Goal: Task Accomplishment & Management: Manage account settings

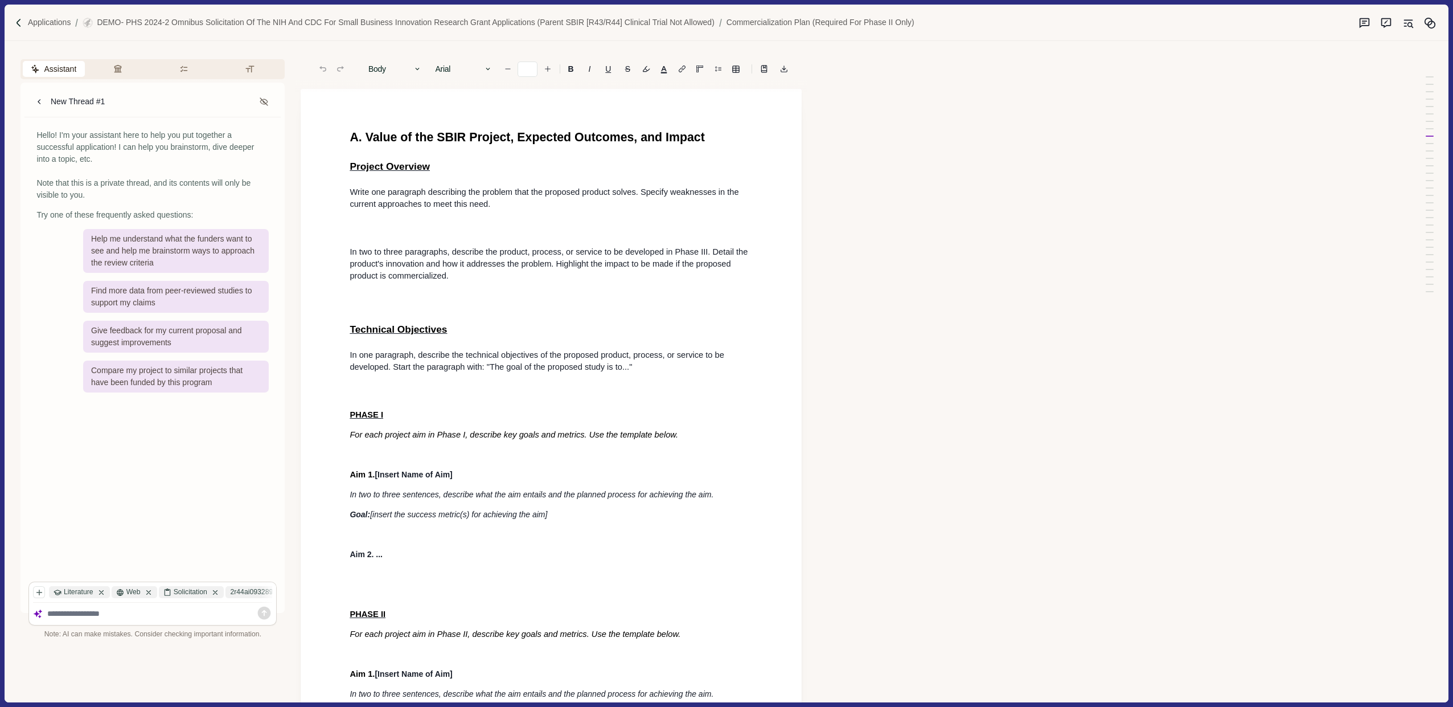
scroll to position [2413, 0]
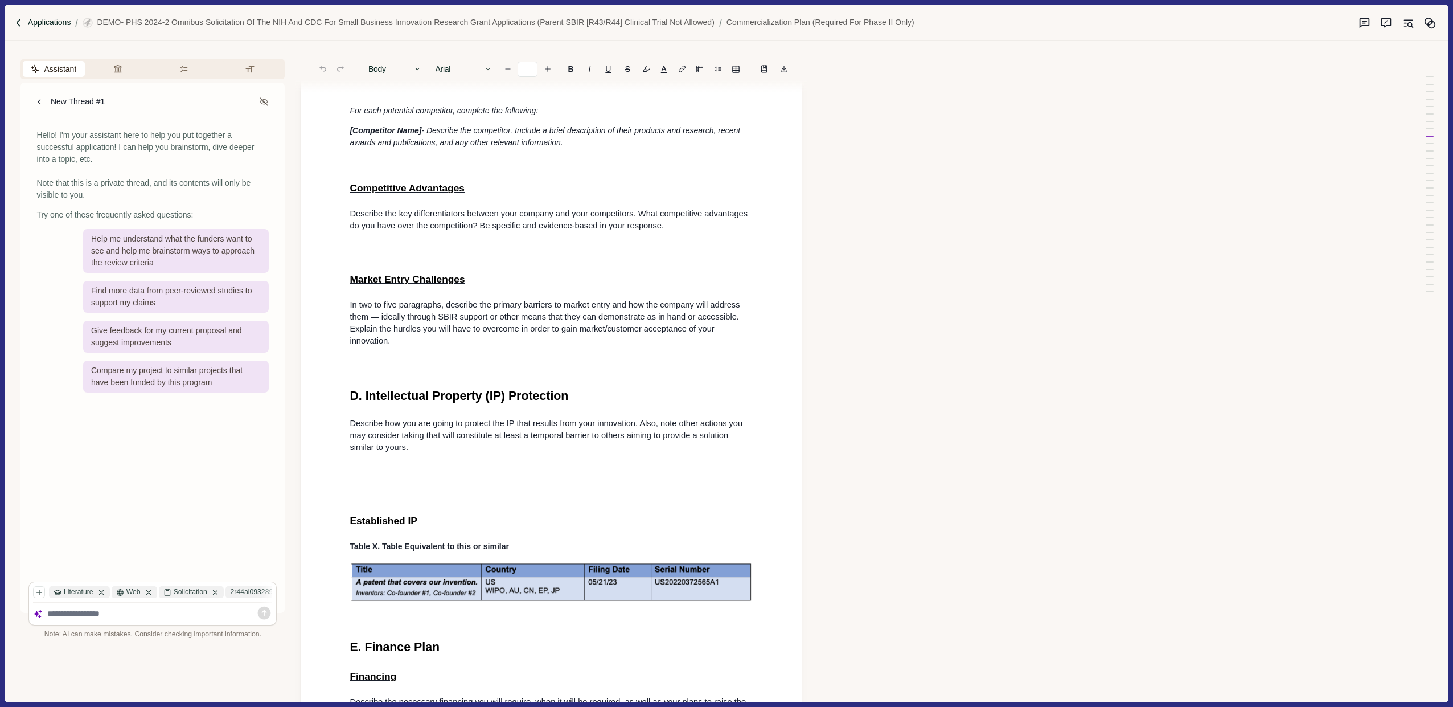
click at [39, 24] on p "Applications" at bounding box center [49, 23] width 43 height 12
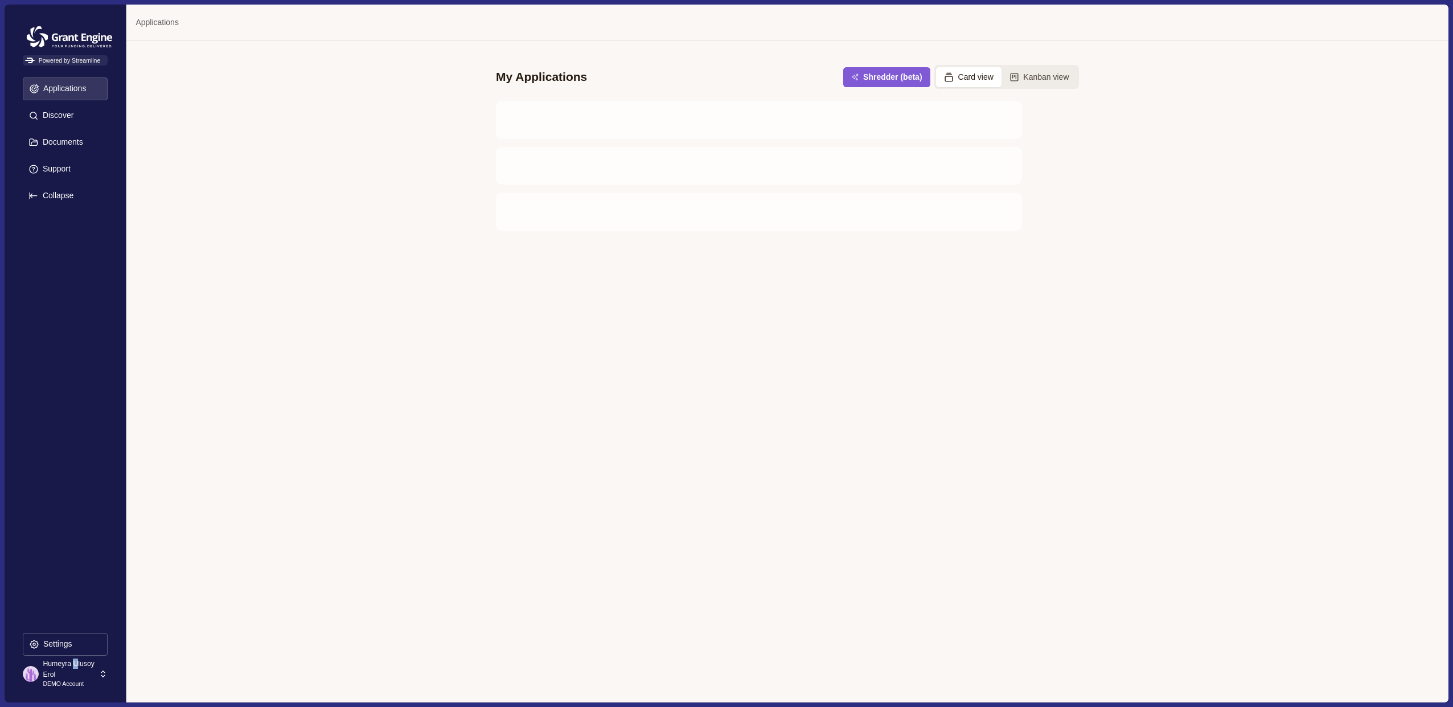
click at [46, 675] on p "Humeyra Ulusoy Erol" at bounding box center [69, 668] width 52 height 21
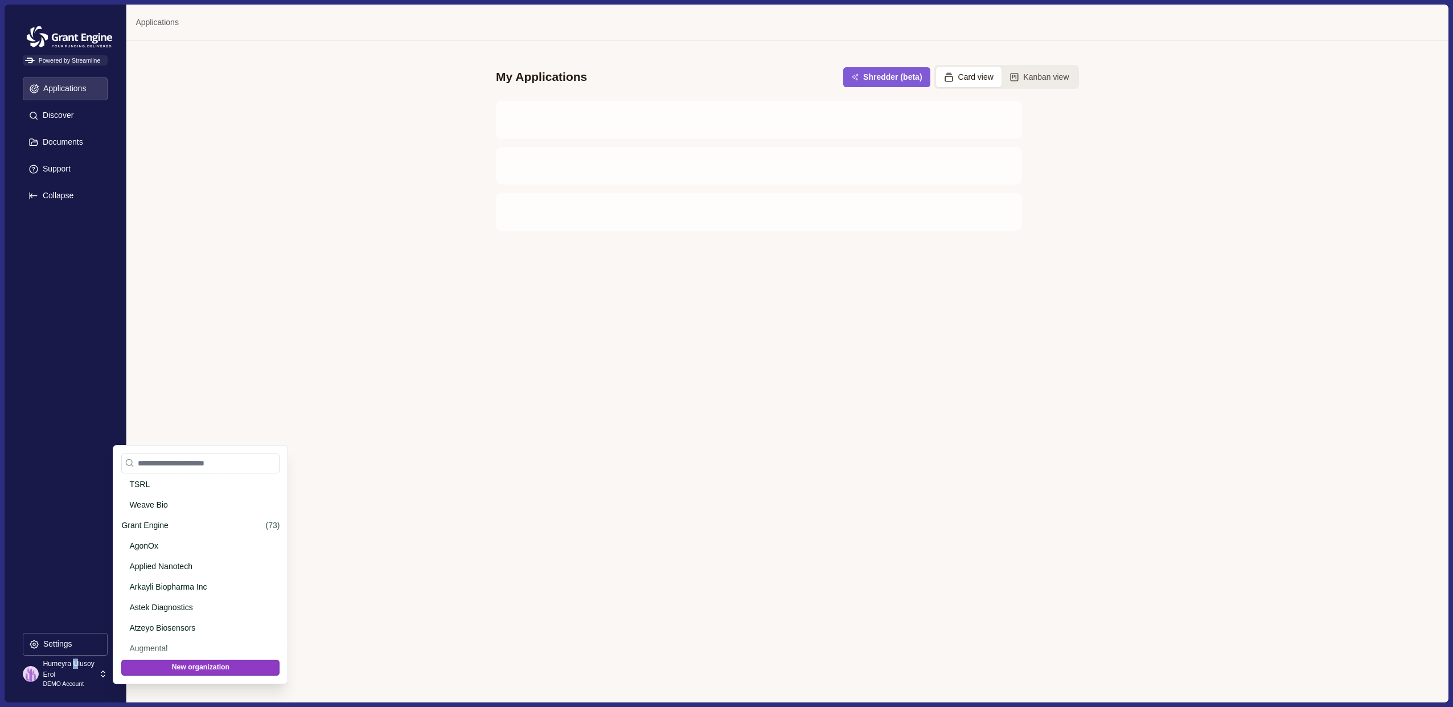
scroll to position [491, 0]
click at [173, 541] on div "Grant Engine ( 73 )" at bounding box center [200, 549] width 174 height 20
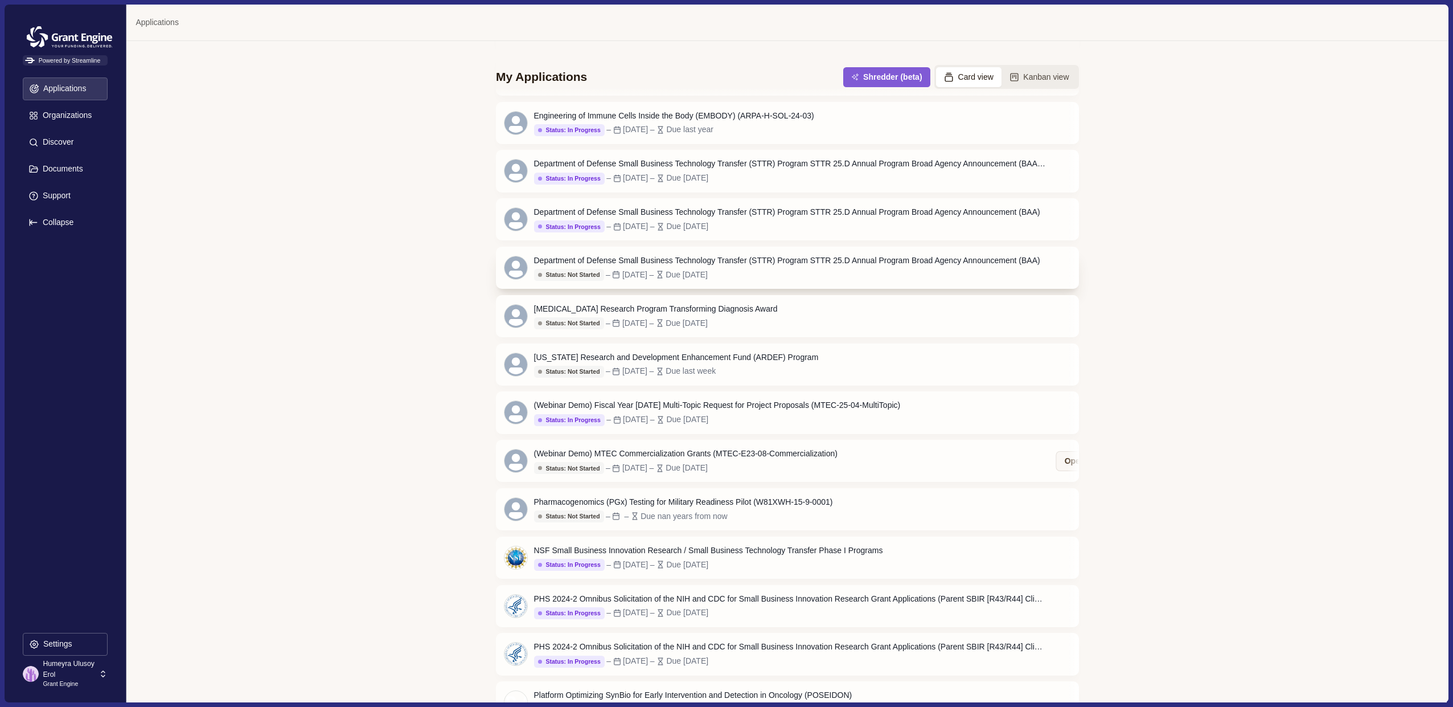
scroll to position [802, 0]
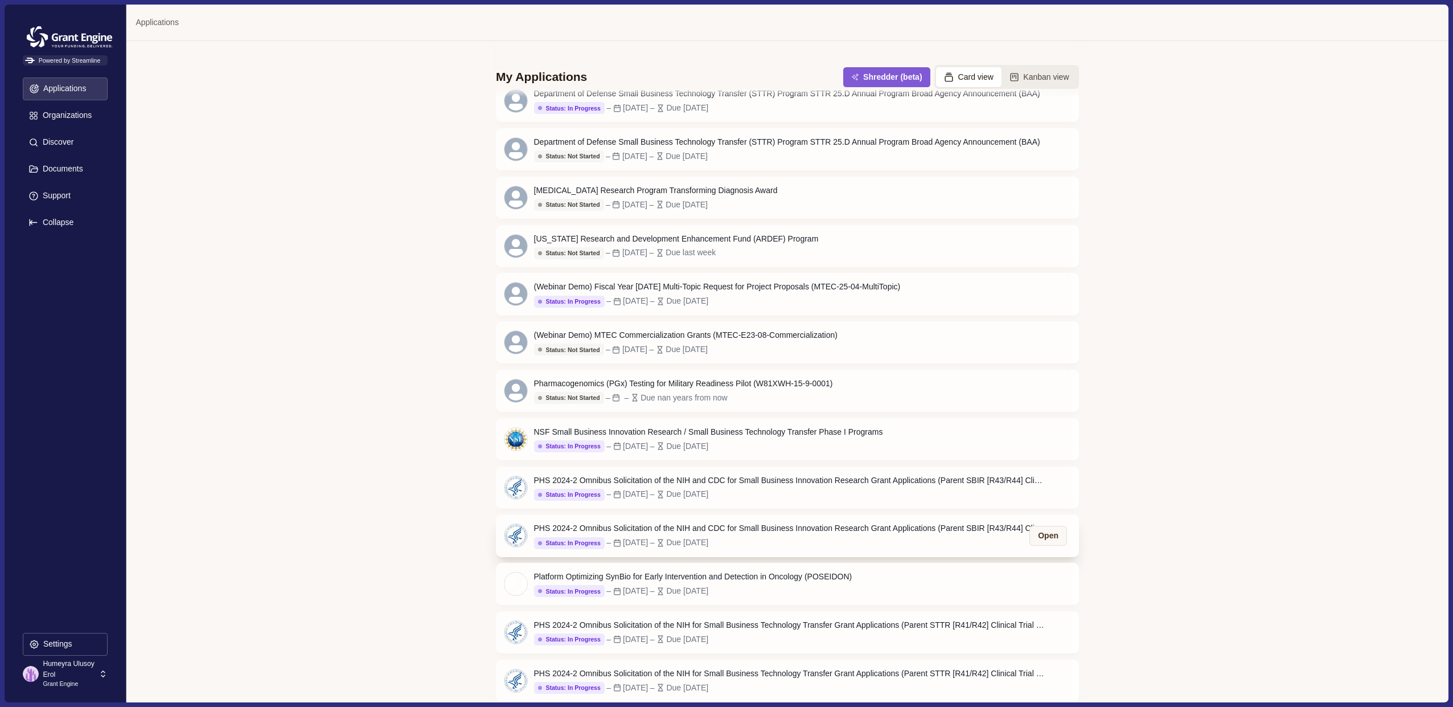
click at [676, 527] on div "PHS 2024-2 Omnibus Solicitation of the NIH and CDC for Small Business Innovatio…" at bounding box center [790, 528] width 512 height 12
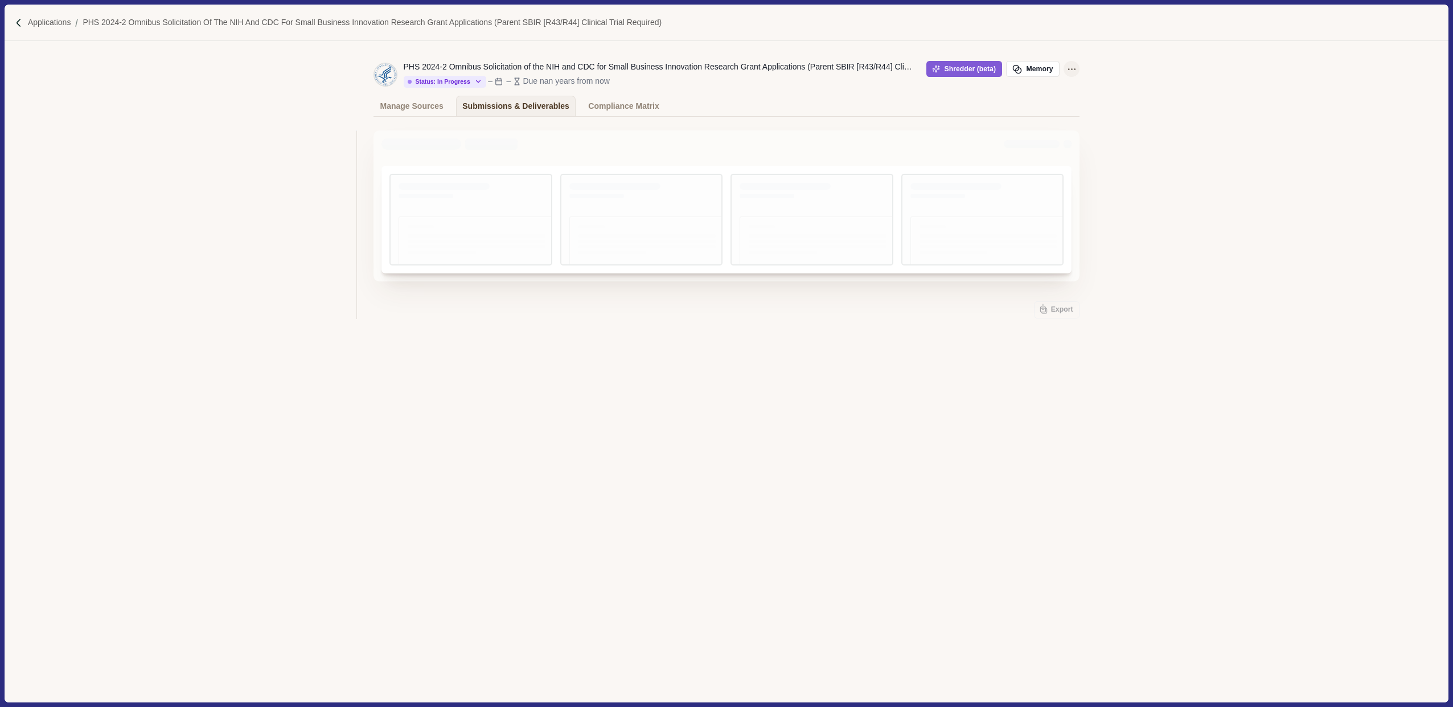
click at [1069, 68] on icon "Application Actions" at bounding box center [1072, 69] width 12 height 12
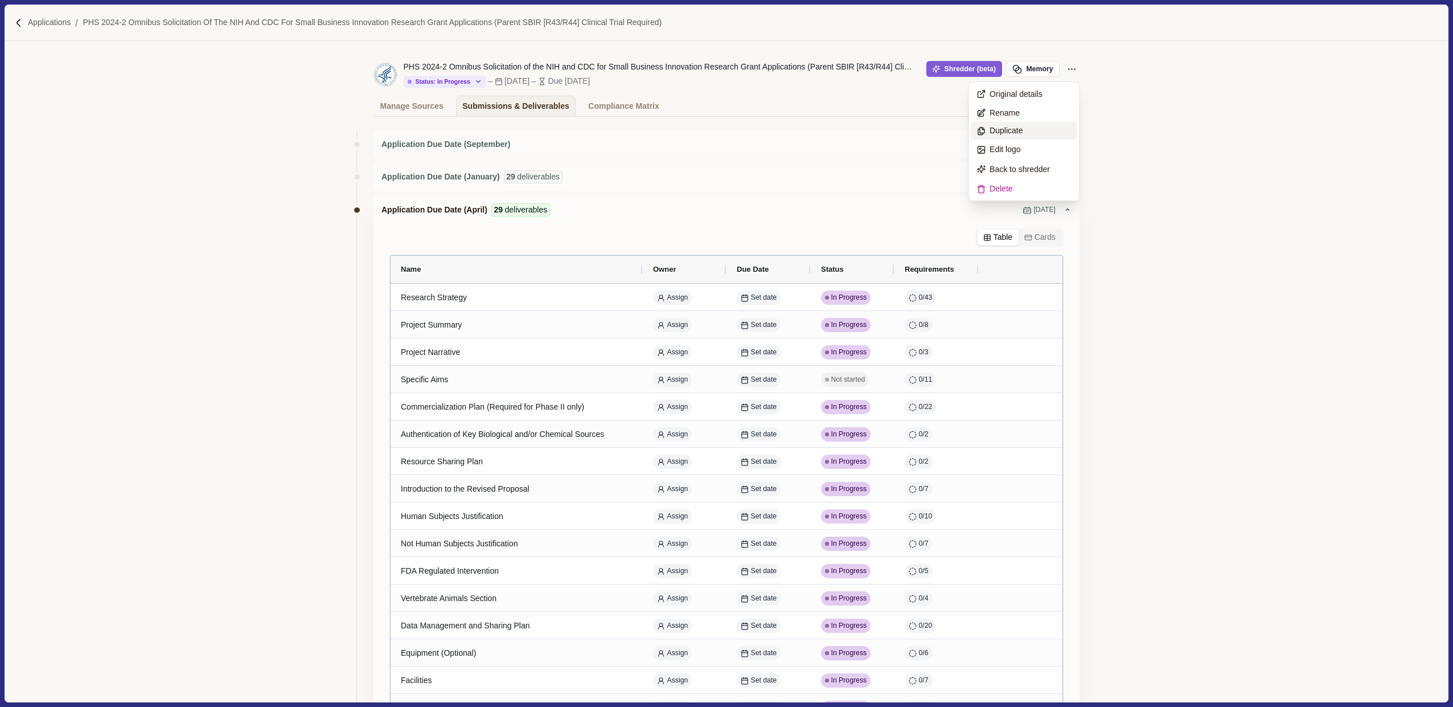
click at [1022, 124] on button "Duplicate" at bounding box center [1024, 131] width 106 height 18
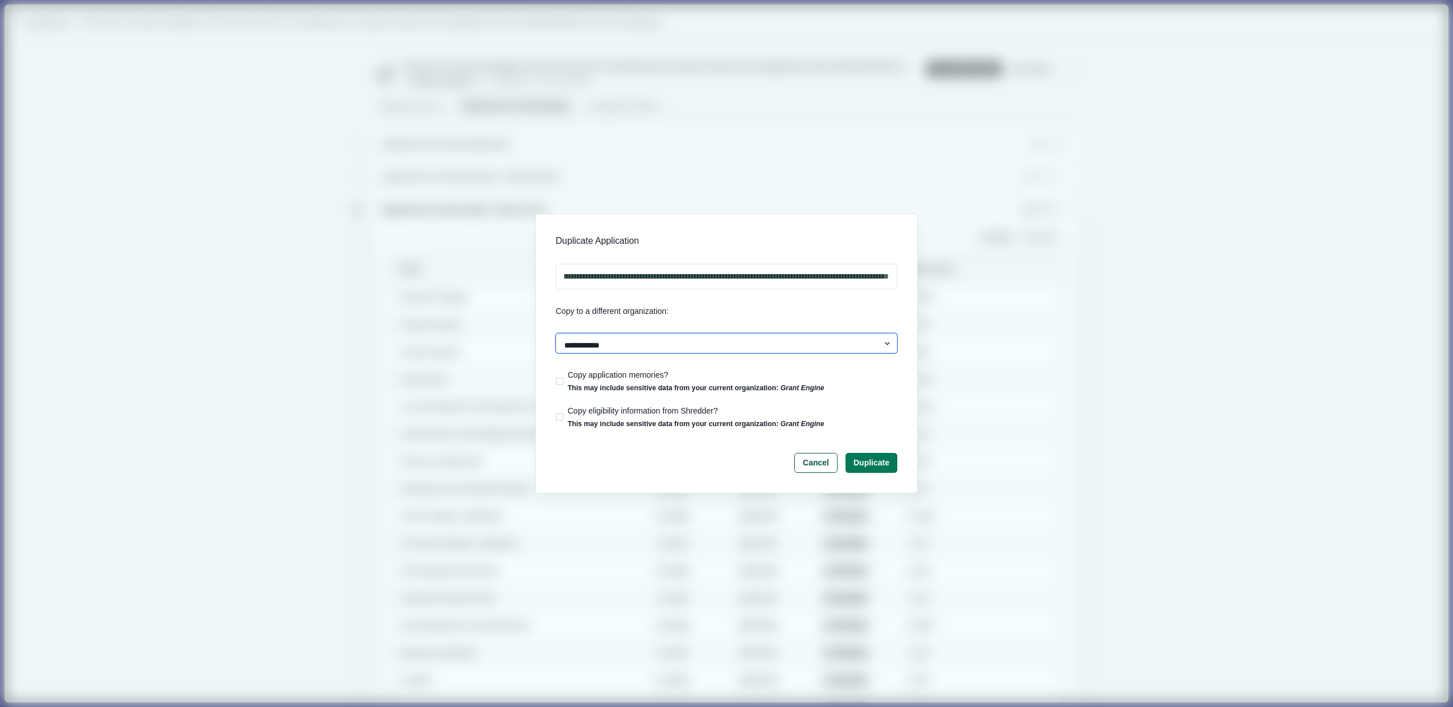
click at [606, 339] on select "**********" at bounding box center [727, 343] width 342 height 20
select select "********"
drag, startPoint x: 593, startPoint y: 280, endPoint x: 561, endPoint y: 281, distance: 31.9
click at [561, 281] on input "**********" at bounding box center [727, 277] width 342 height 26
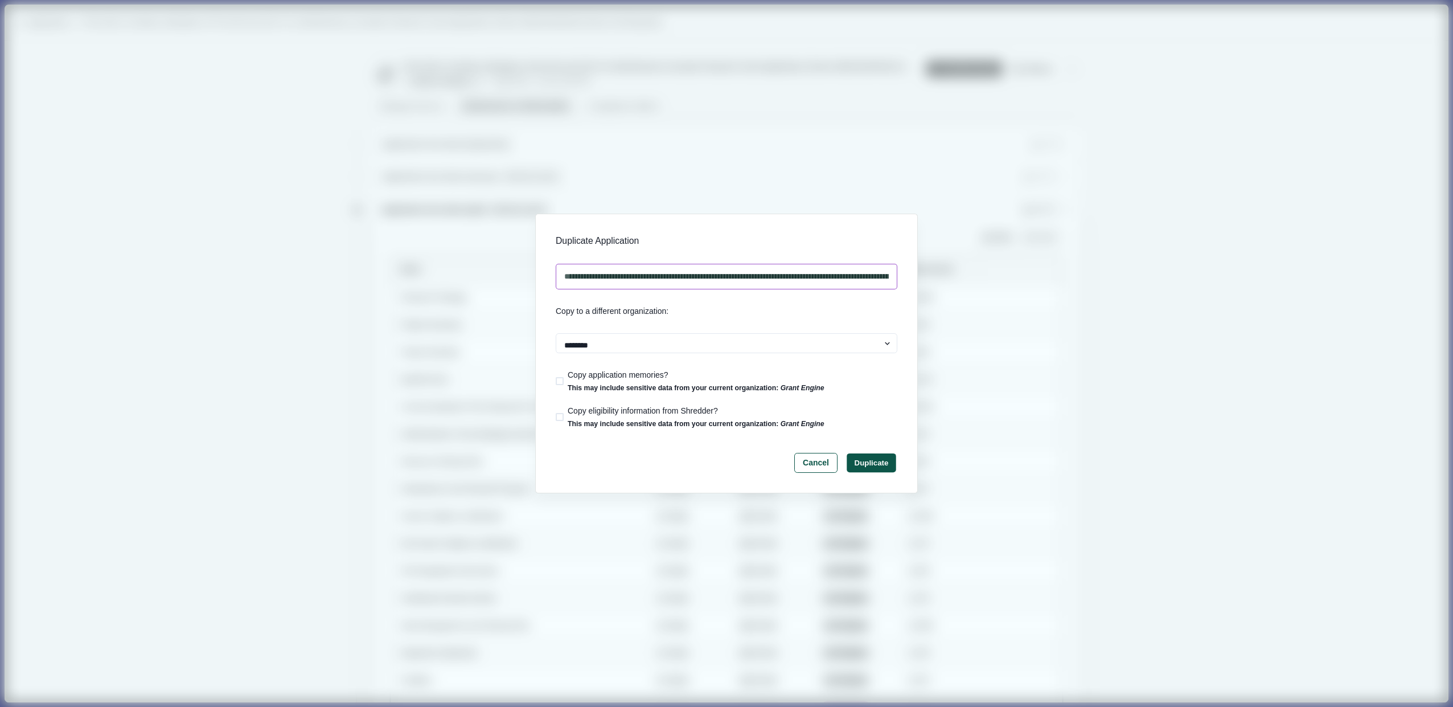
type input "**********"
click at [866, 466] on button "Duplicate" at bounding box center [871, 462] width 49 height 19
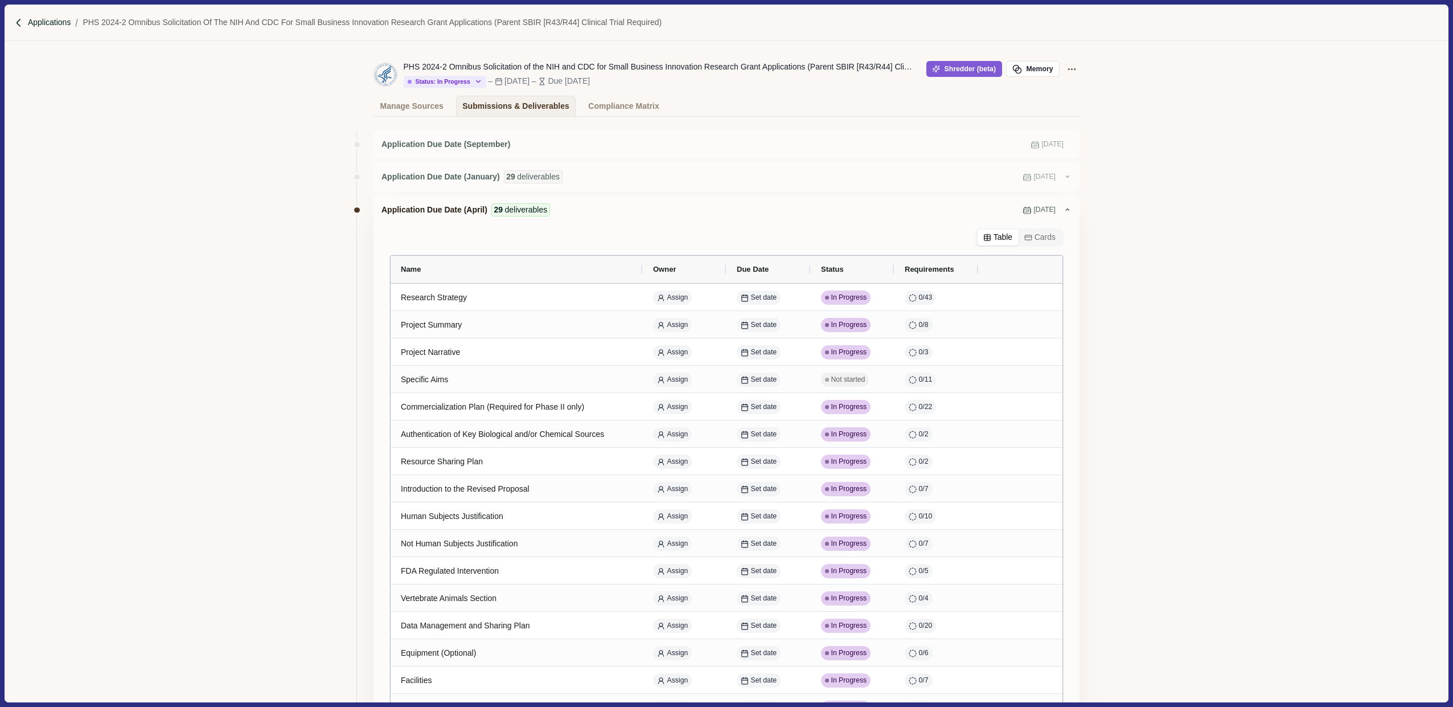
click at [47, 23] on p "Applications" at bounding box center [49, 23] width 43 height 12
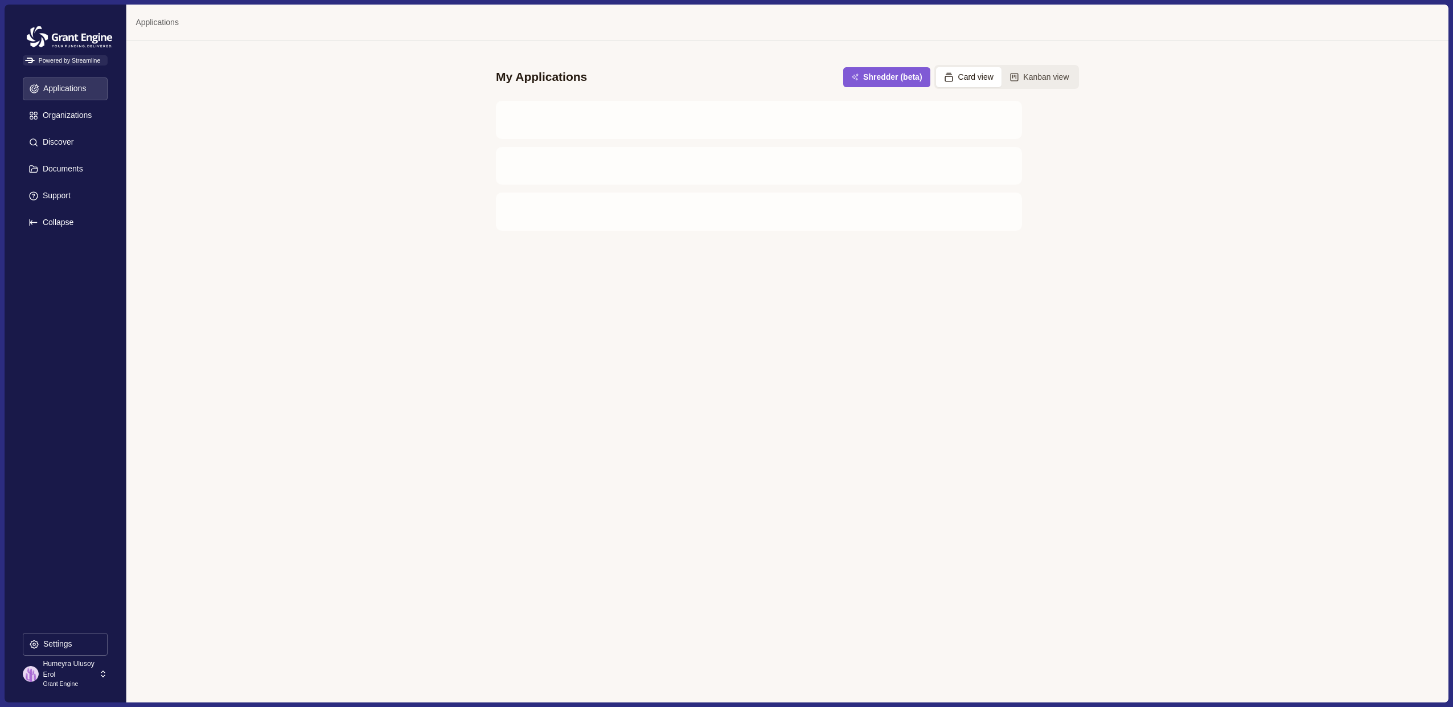
click at [66, 666] on p "Humeyra Ulusoy Erol" at bounding box center [69, 668] width 52 height 21
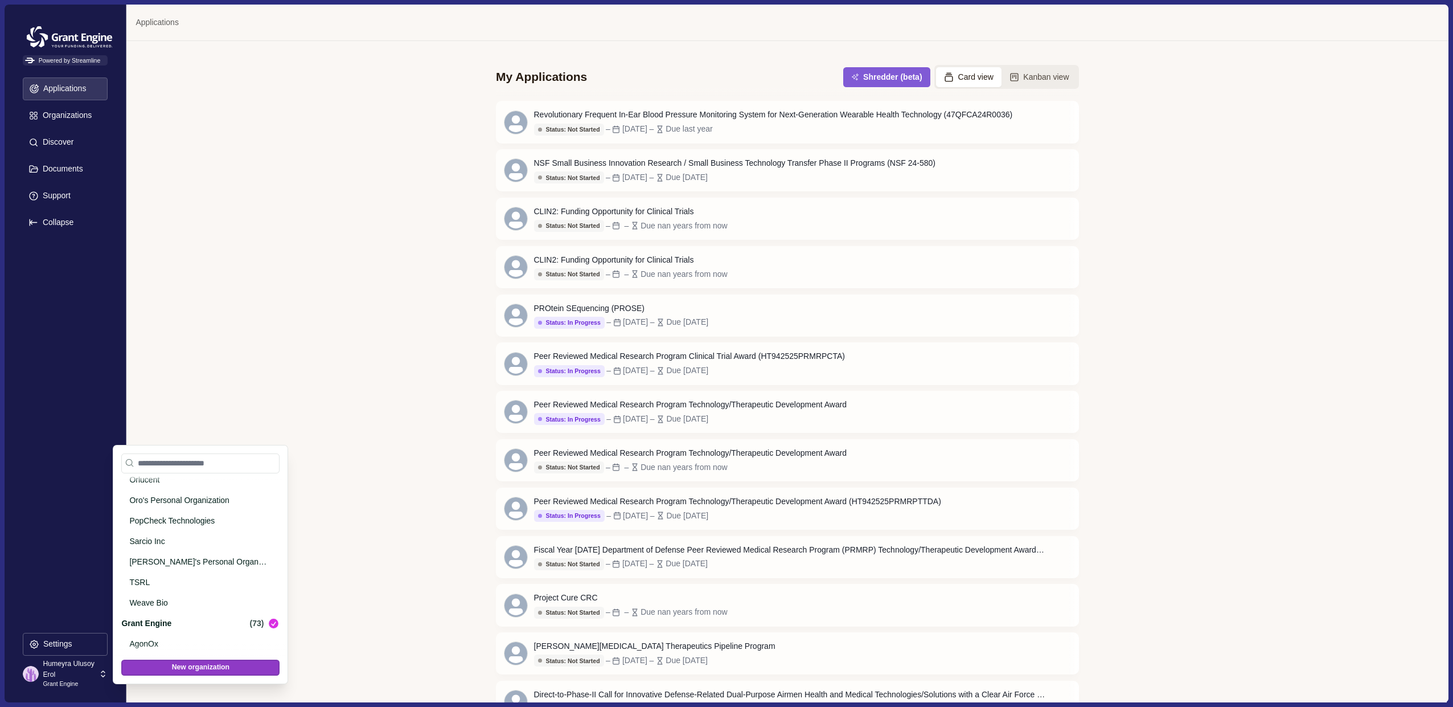
scroll to position [397, 0]
click at [153, 621] on p "Weave Bio" at bounding box center [198, 623] width 138 height 12
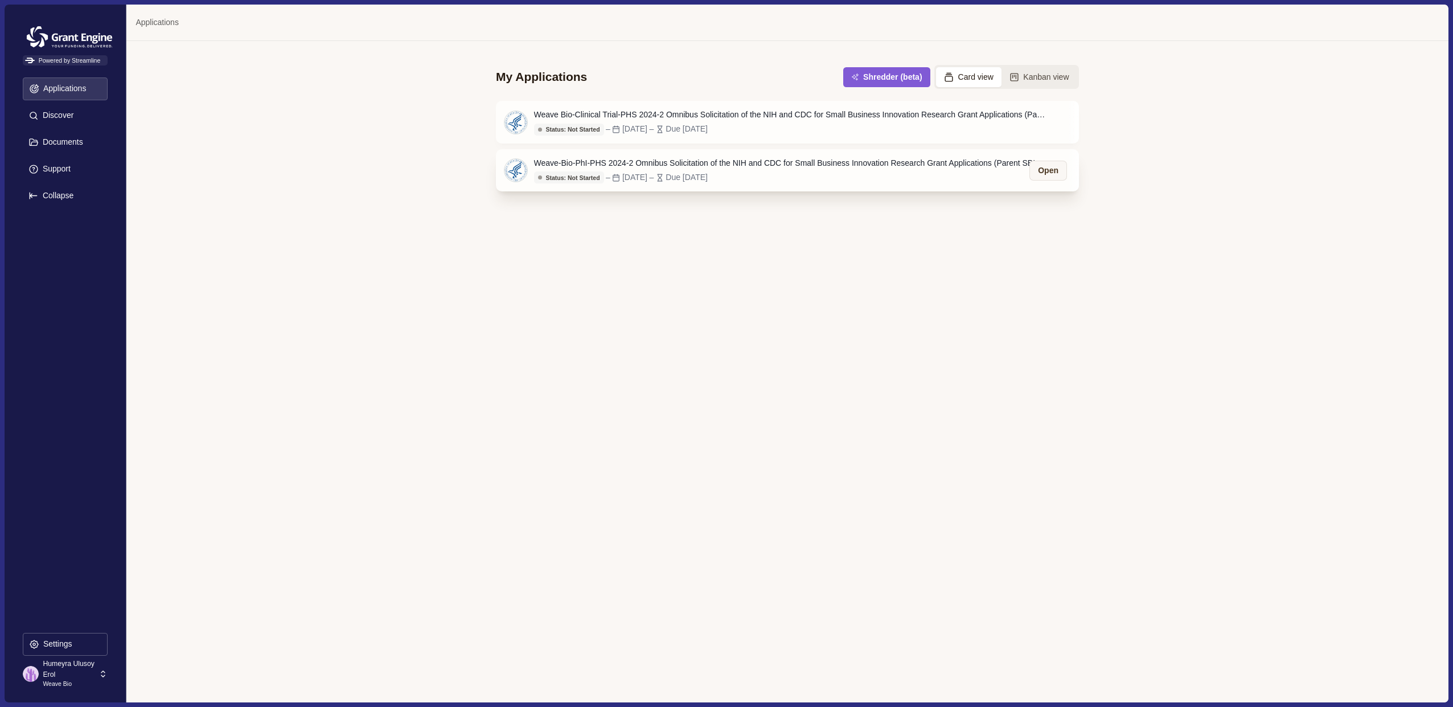
click at [991, 165] on div "Weave-Bio-PhI-PHS 2024-2 Omnibus Solicitation of the NIH and CDC for Small Busi…" at bounding box center [790, 163] width 512 height 12
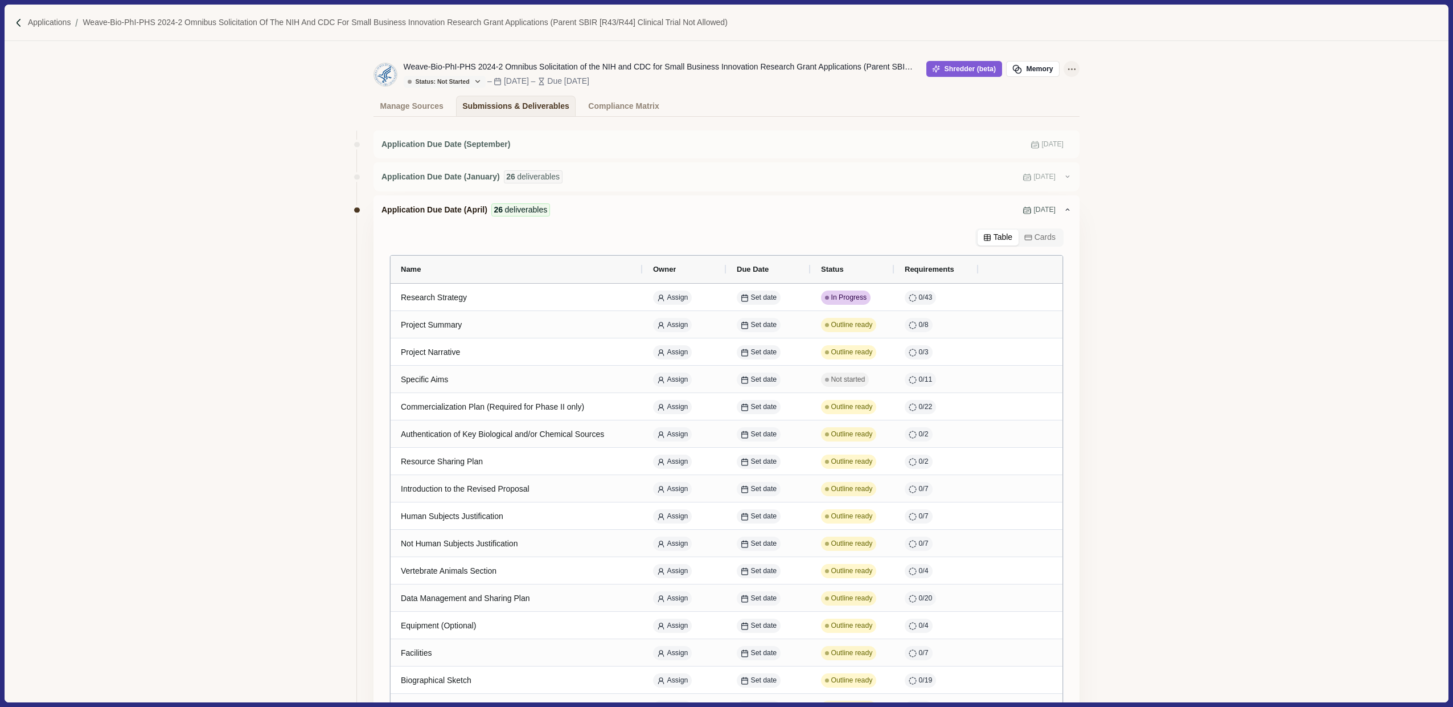
click at [1071, 67] on icon "Application Actions" at bounding box center [1072, 69] width 12 height 12
click at [1023, 186] on button "Delete" at bounding box center [1024, 189] width 106 height 20
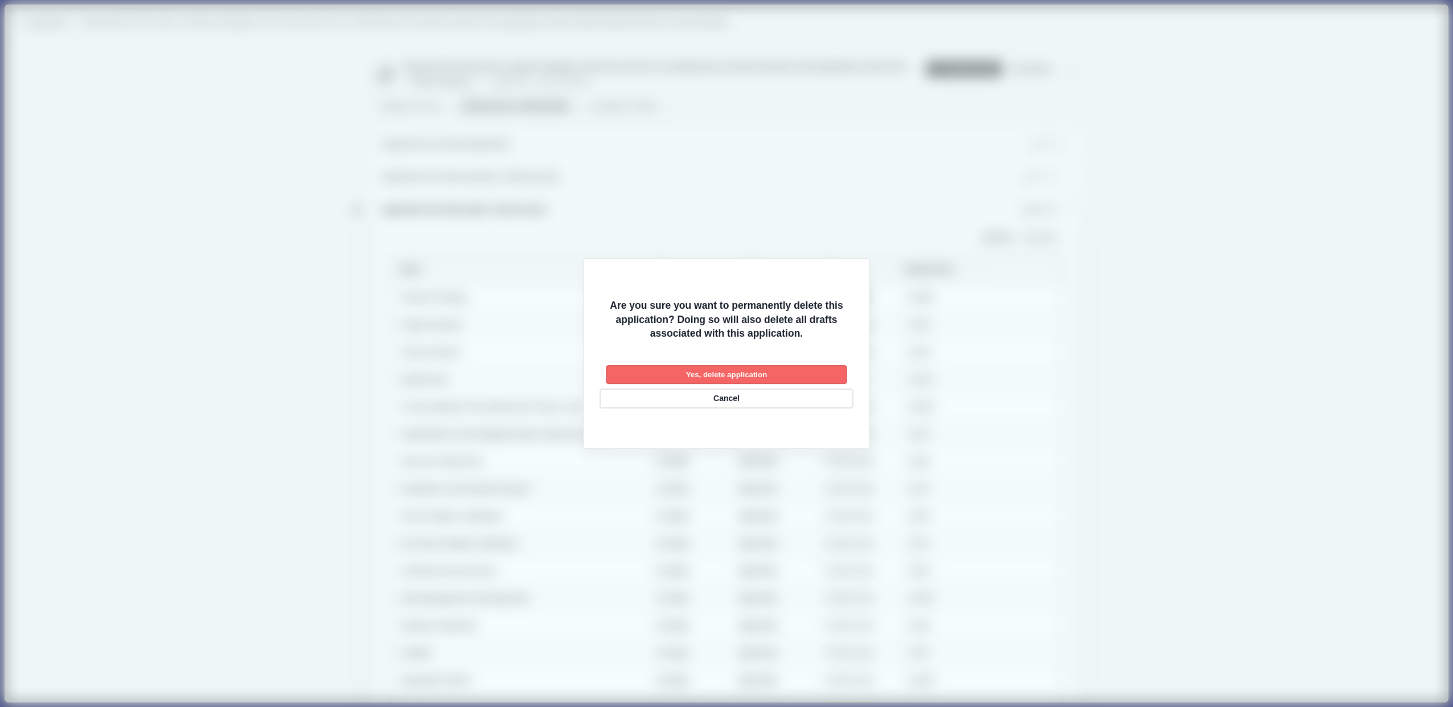
click at [812, 369] on button "Yes, delete application" at bounding box center [726, 374] width 241 height 19
